Goal: Task Accomplishment & Management: Manage account settings

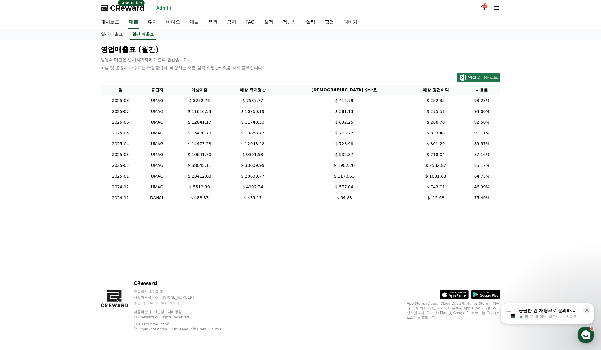
click at [161, 7] on link "Admin" at bounding box center [164, 8] width 20 height 9
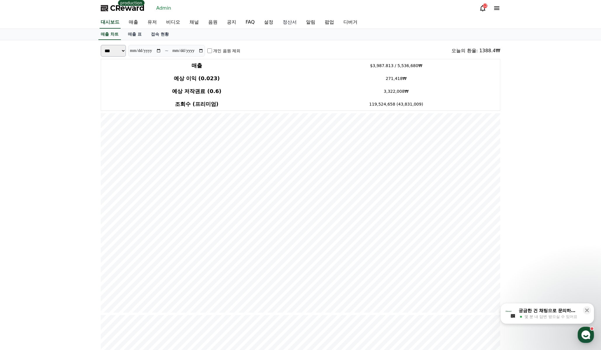
click at [284, 23] on link "정산서" at bounding box center [289, 22] width 23 height 12
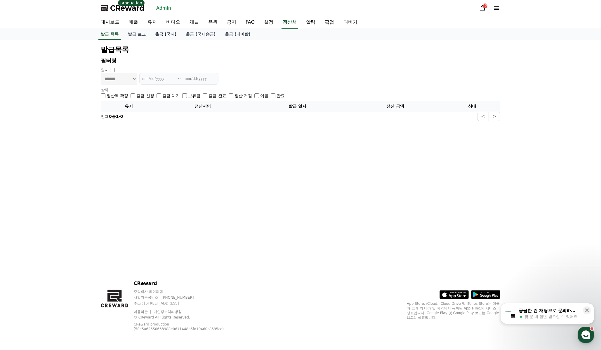
click at [168, 36] on link "출금 (국내)" at bounding box center [165, 34] width 31 height 11
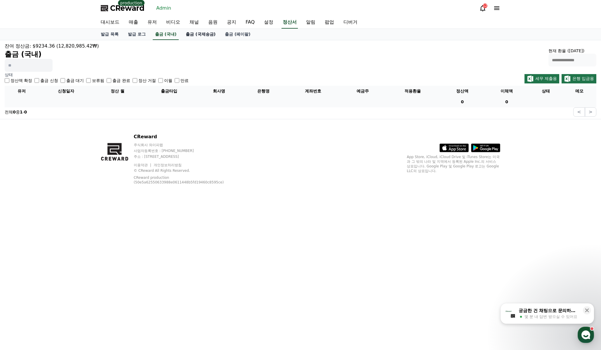
click at [204, 35] on link "출금 (국제송금)" at bounding box center [200, 34] width 39 height 11
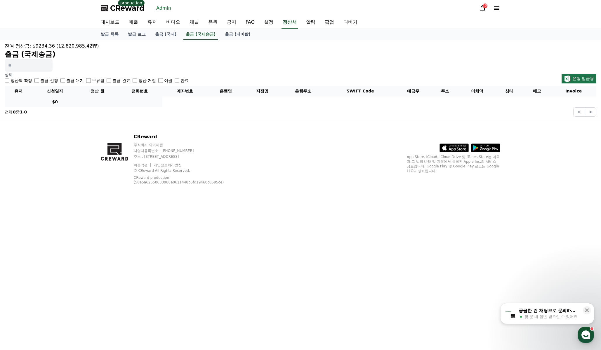
click at [131, 9] on span "CReward" at bounding box center [127, 8] width 34 height 9
